Goal: Browse casually

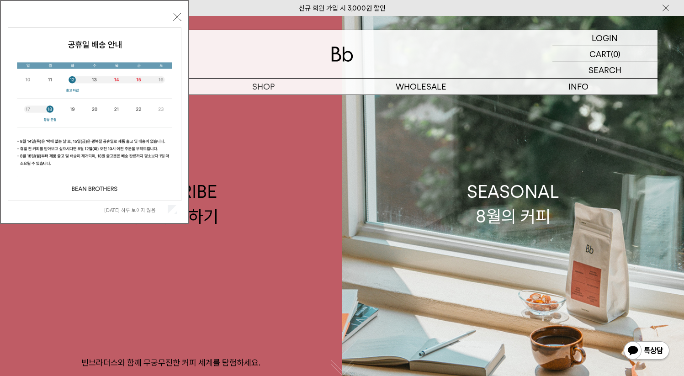
click at [176, 15] on button "닫기" at bounding box center [177, 17] width 8 height 8
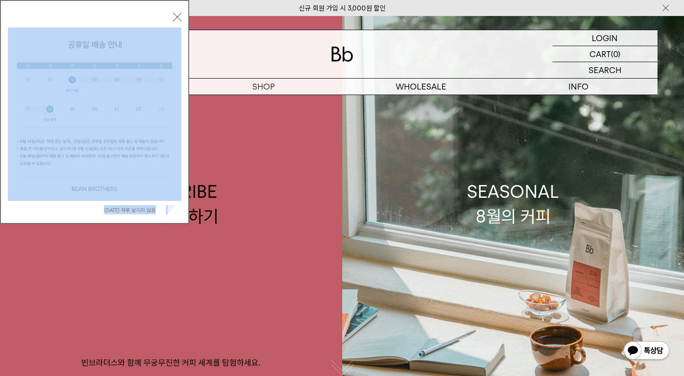
click at [185, 224] on div "[DATE] 하루 보이지 않음 닫기" at bounding box center [95, 113] width 190 height 227
click at [170, 101] on img at bounding box center [94, 114] width 173 height 173
click at [162, 106] on img at bounding box center [94, 114] width 173 height 173
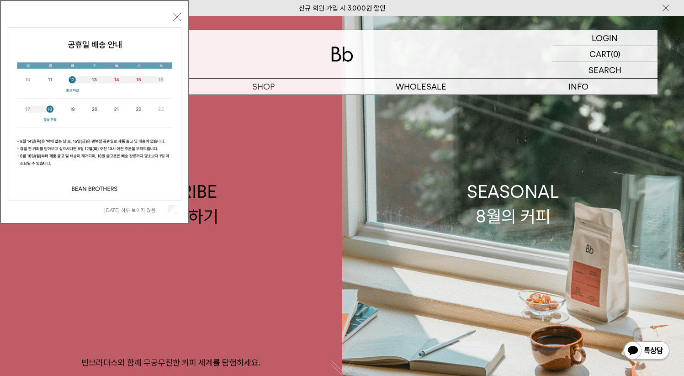
click at [173, 21] on div "[DATE] 하루 보이지 않음 닫기" at bounding box center [95, 114] width 174 height 208
click at [177, 16] on button "닫기" at bounding box center [177, 17] width 8 height 8
